Goal: Navigation & Orientation: Find specific page/section

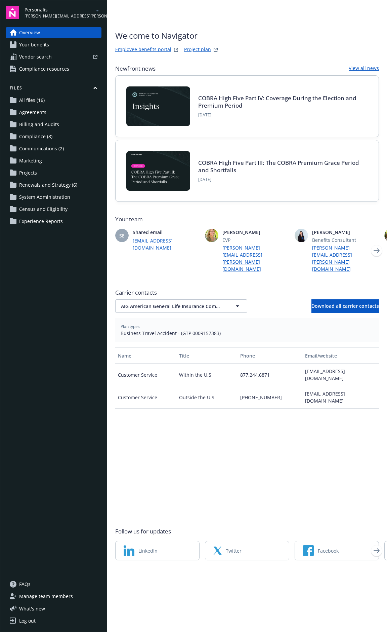
click at [98, 10] on icon "arrowDropDown" at bounding box center [97, 10] width 8 height 8
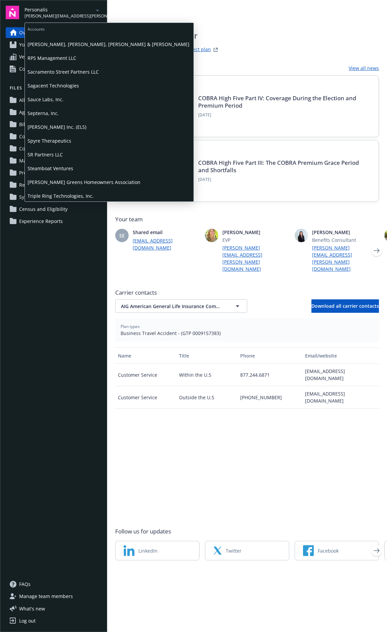
scroll to position [673, 0]
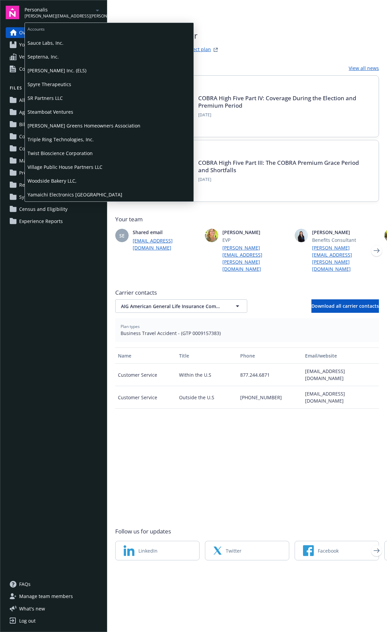
click at [59, 143] on span "Triple Ring Technologies, Inc." at bounding box center [109, 139] width 163 height 14
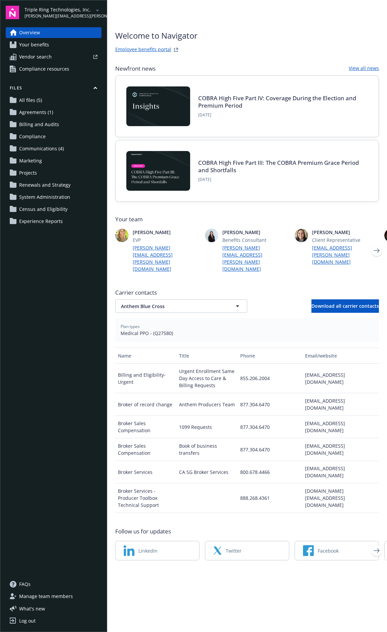
click at [45, 597] on span "Manage team members" at bounding box center [46, 596] width 54 height 11
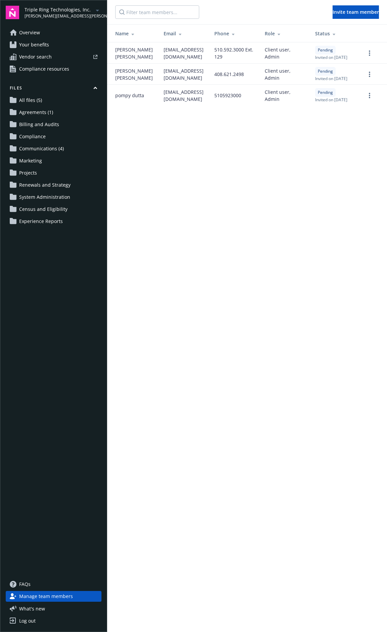
click at [99, 11] on icon "arrowDropDown" at bounding box center [97, 10] width 8 height 8
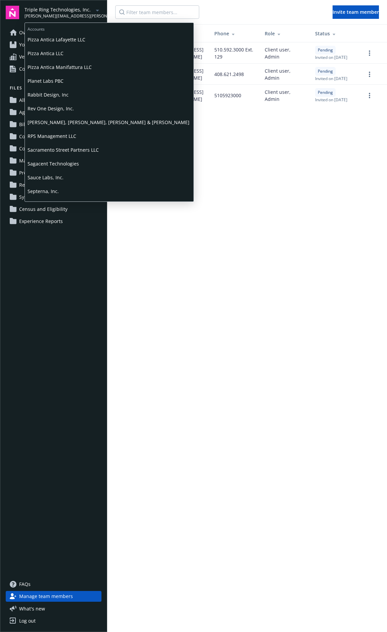
scroll to position [673, 0]
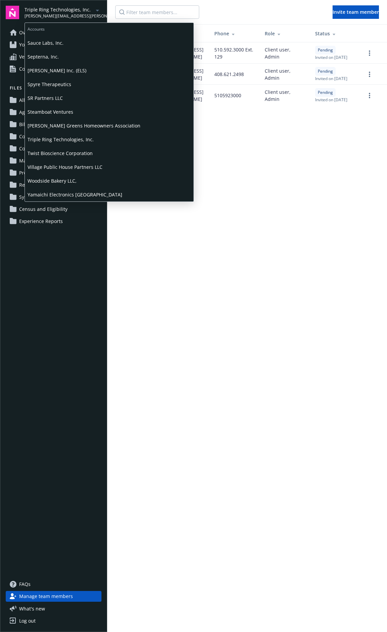
click at [73, 197] on span "Yamaichi Electronics [GEOGRAPHIC_DATA]" at bounding box center [109, 195] width 163 height 14
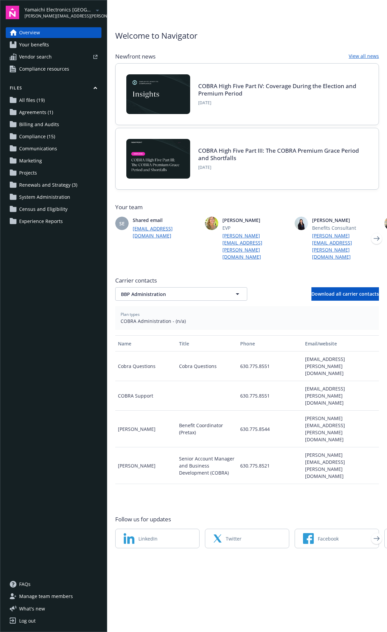
click at [96, 8] on icon "arrowDropDown" at bounding box center [97, 10] width 8 height 8
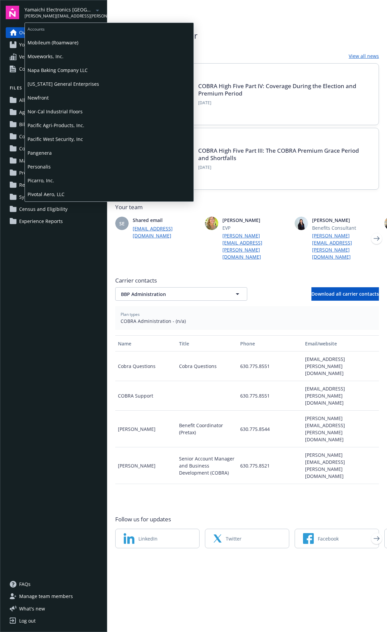
scroll to position [493, 0]
click at [73, 125] on span "Planet Labs PBC" at bounding box center [109, 126] width 163 height 14
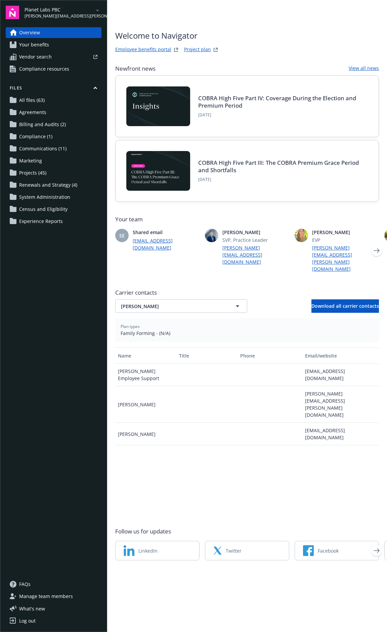
click at [159, 49] on link "Employee benefits portal" at bounding box center [143, 50] width 56 height 8
